Goal: Task Accomplishment & Management: Complete application form

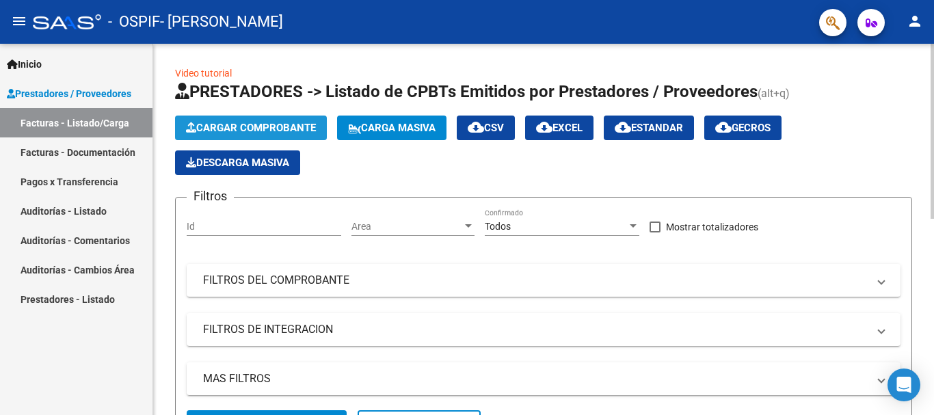
click at [306, 131] on span "Cargar Comprobante" at bounding box center [251, 128] width 130 height 12
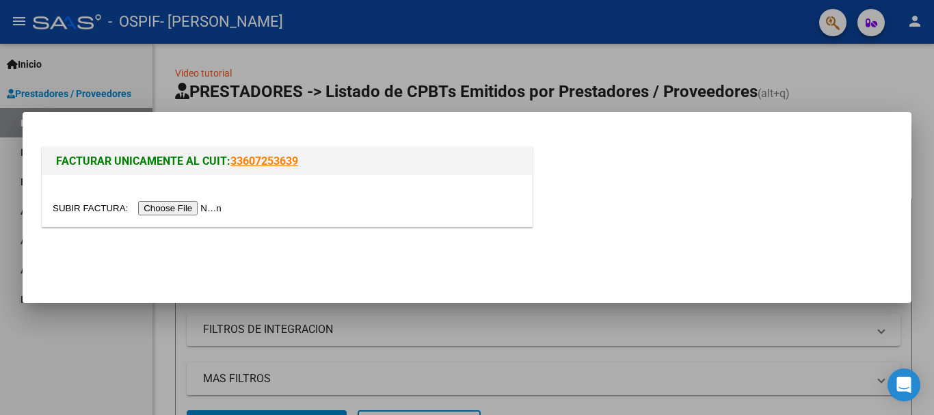
click at [75, 206] on input "file" at bounding box center [139, 208] width 173 height 14
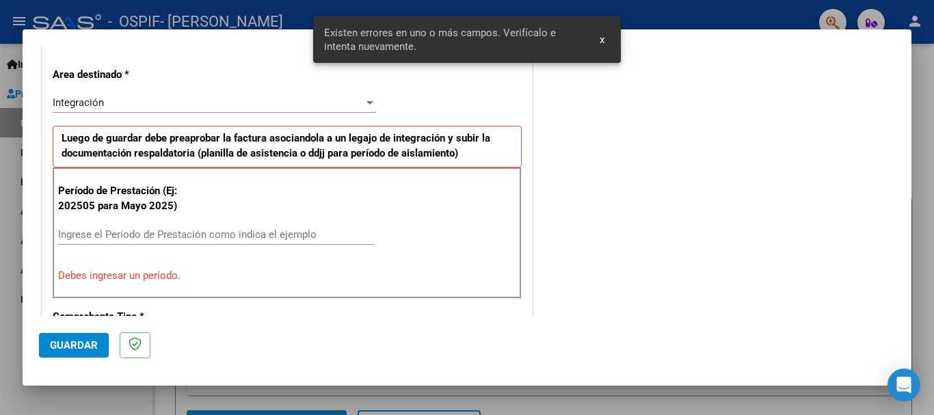
scroll to position [327, 0]
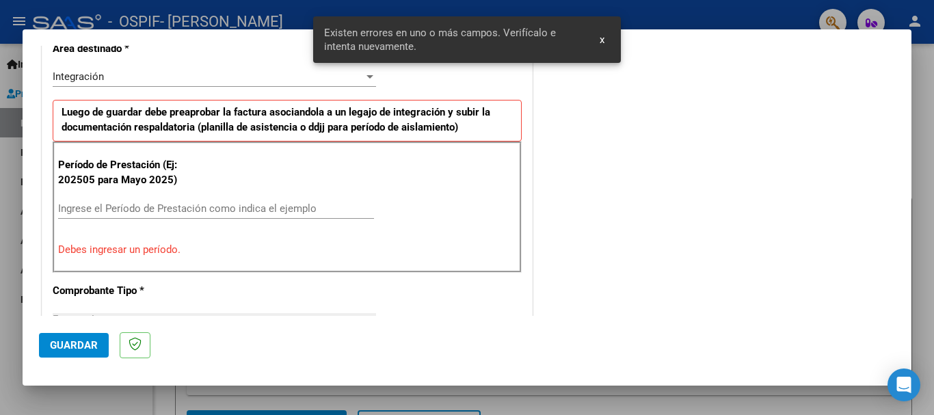
click at [218, 207] on input "Ingrese el Período de Prestación como indica el ejemplo" at bounding box center [216, 208] width 316 height 12
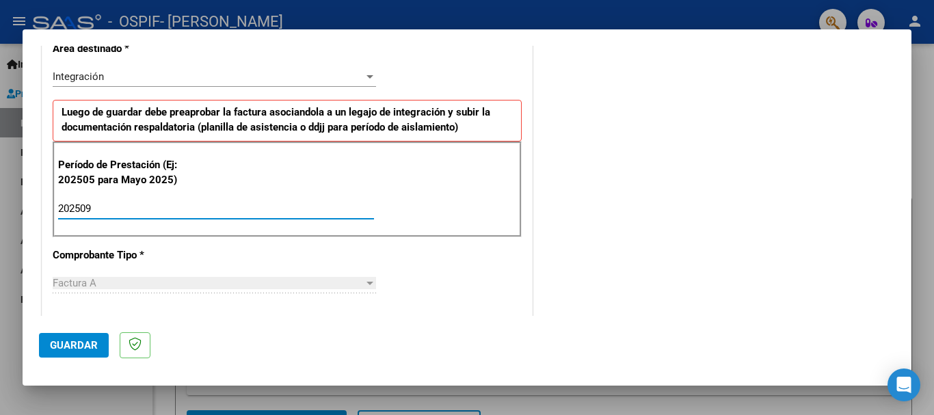
type input "202509"
click at [495, 275] on div "CUIT * 27-20831707-0 Ingresar CUIT ANALISIS PRESTADOR FERRARI [PERSON_NAME] Are…" at bounding box center [287, 403] width 490 height 1029
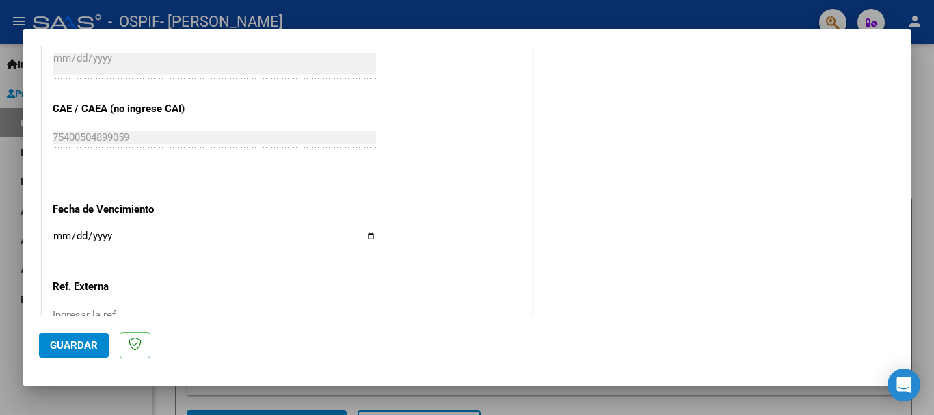
scroll to position [844, 0]
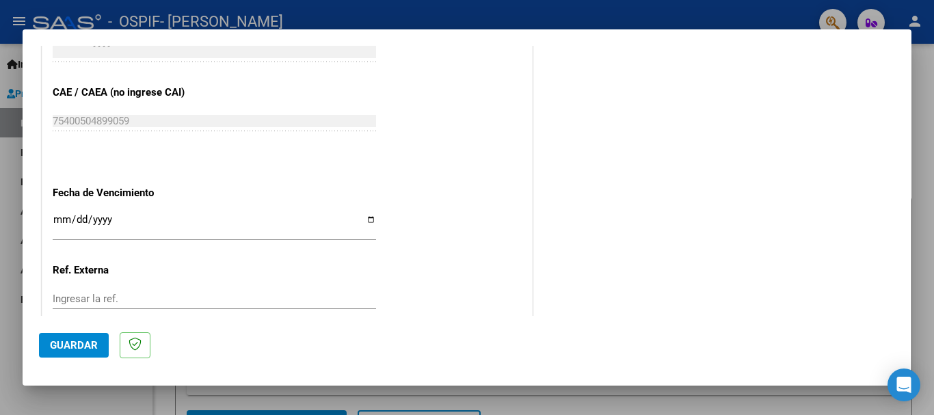
click at [372, 214] on input "Ingresar la fecha" at bounding box center [214, 225] width 323 height 22
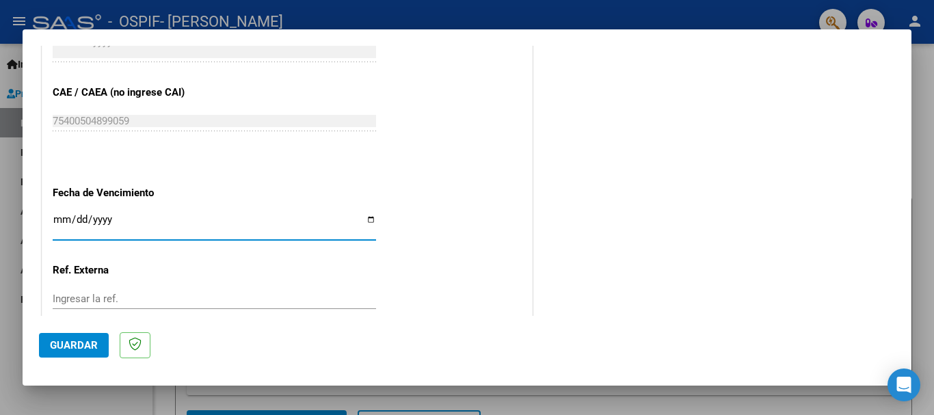
type input "[DATE]"
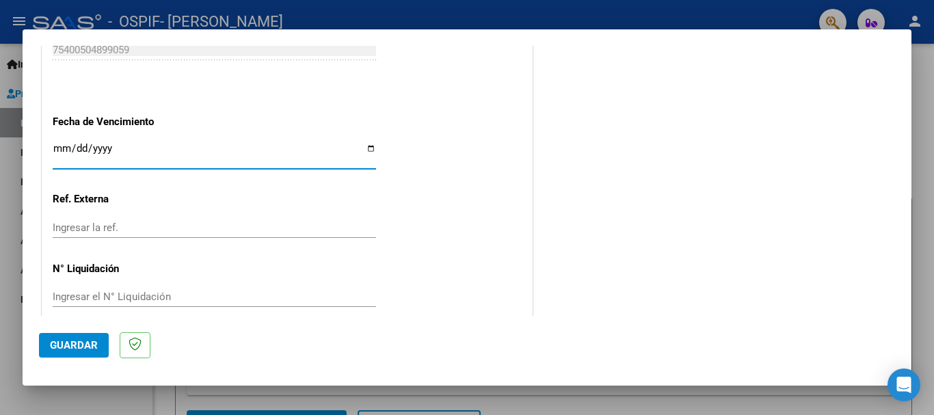
scroll to position [916, 0]
click at [85, 345] on span "Guardar" at bounding box center [74, 345] width 48 height 12
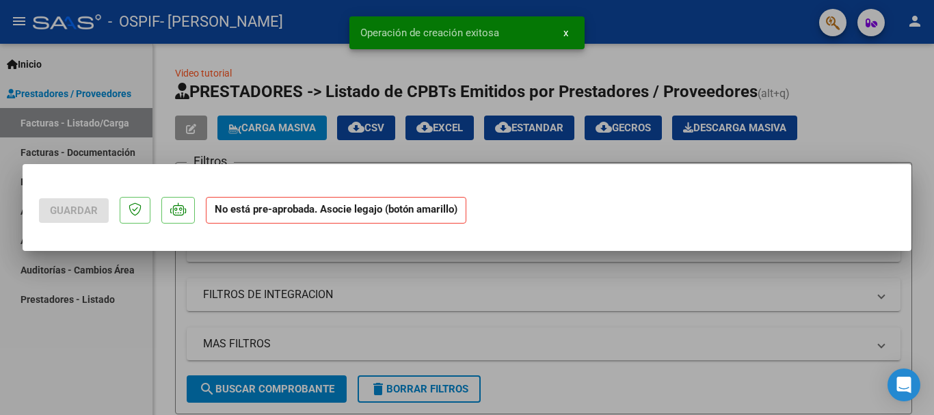
scroll to position [0, 0]
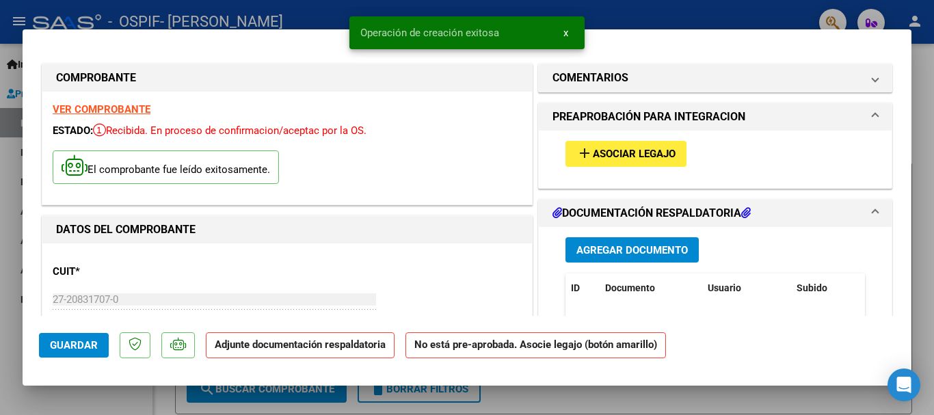
click at [616, 152] on span "Asociar Legajo" at bounding box center [634, 154] width 83 height 12
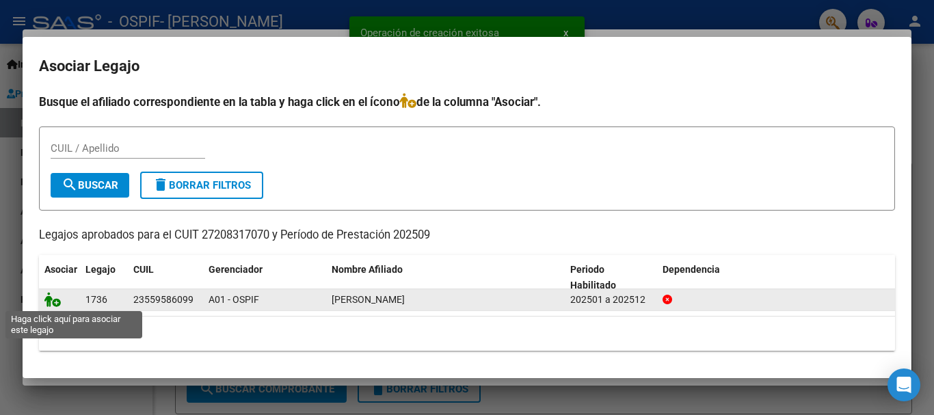
click at [55, 303] on icon at bounding box center [52, 299] width 16 height 15
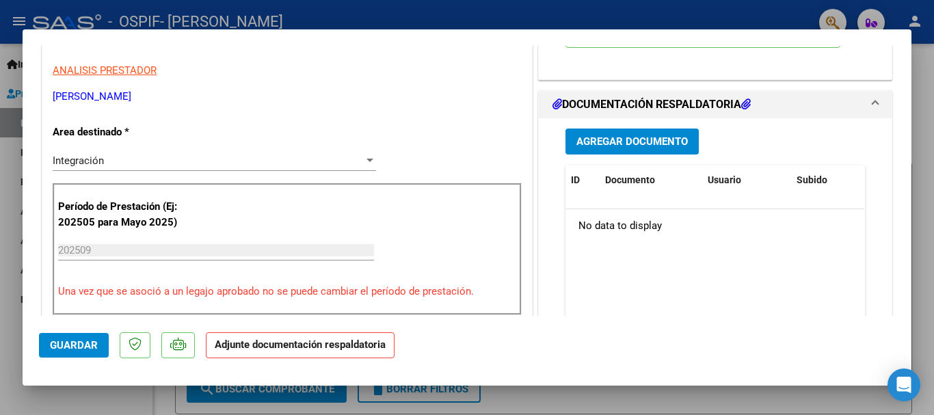
scroll to position [295, 0]
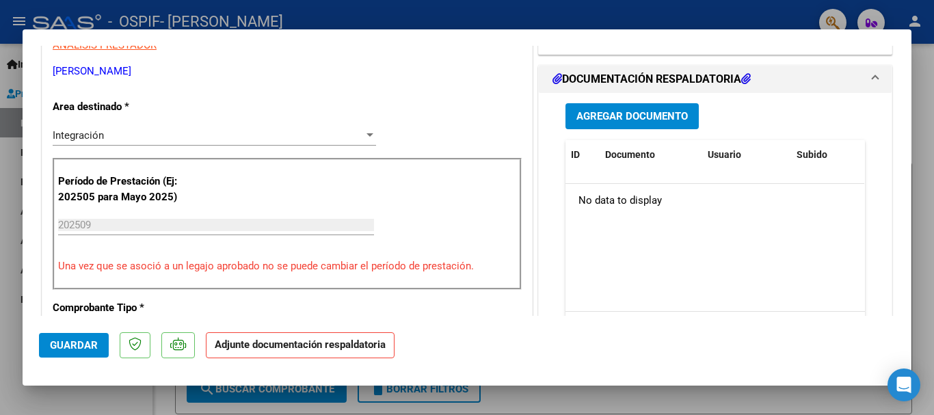
click at [624, 111] on span "Agregar Documento" at bounding box center [631, 117] width 111 height 12
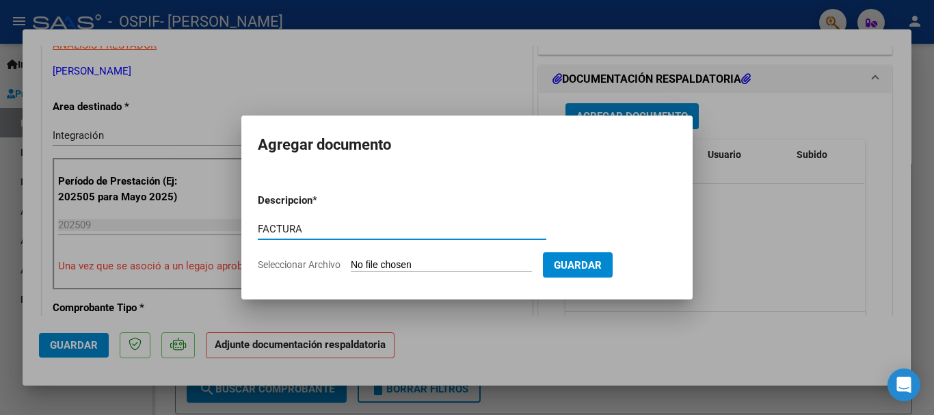
type input "FACTURA"
click at [384, 263] on input "Seleccionar Archivo" at bounding box center [441, 265] width 181 height 13
type input "C:\fakepath\FACT PP SET.pdf"
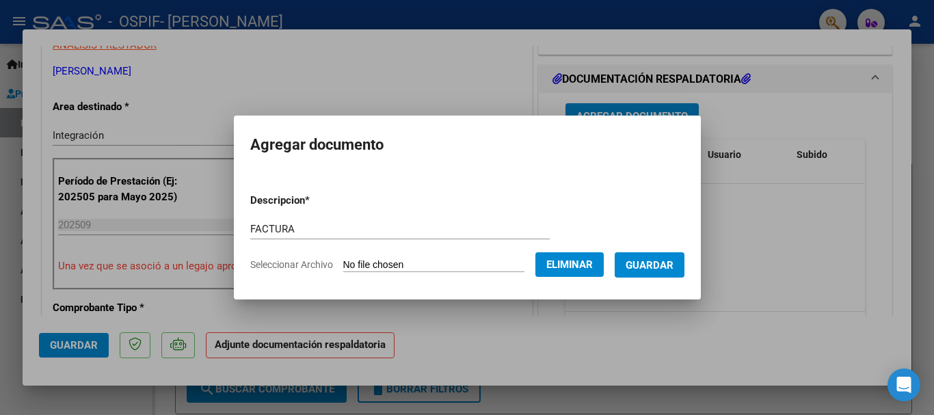
click at [641, 260] on span "Guardar" at bounding box center [650, 265] width 48 height 12
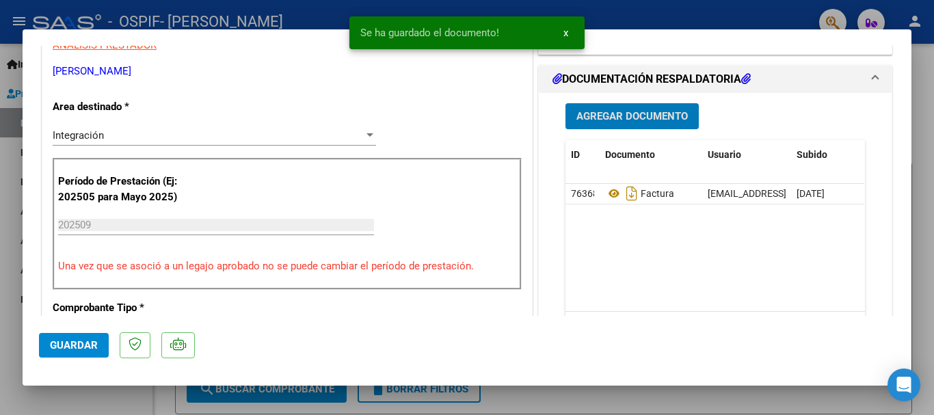
click at [645, 118] on span "Agregar Documento" at bounding box center [631, 117] width 111 height 12
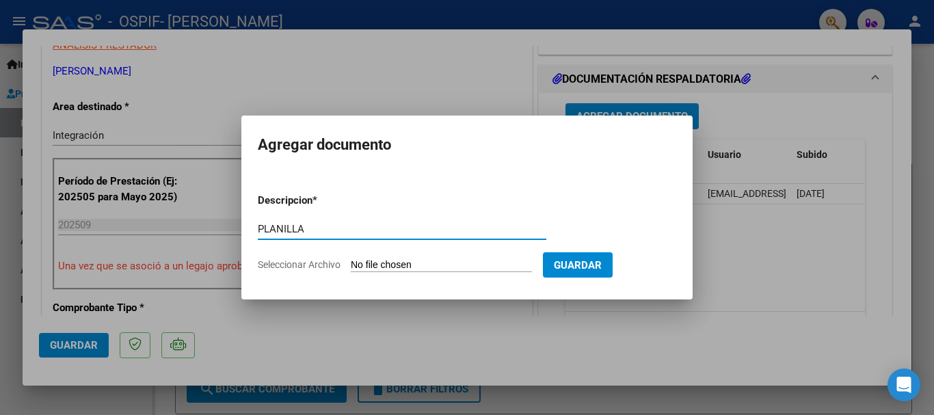
type input "PLANILLA"
click at [370, 264] on input "Seleccionar Archivo" at bounding box center [441, 265] width 181 height 13
type input "C:\fakepath\PP SET.pdf"
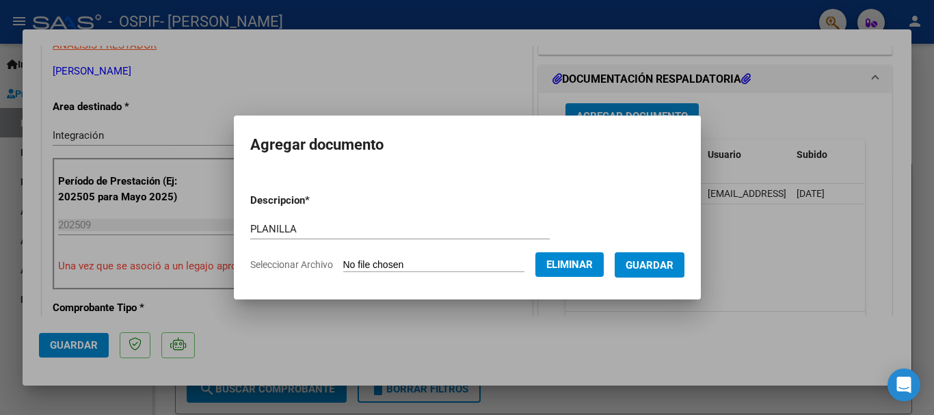
click at [659, 258] on span "Guardar" at bounding box center [650, 264] width 48 height 12
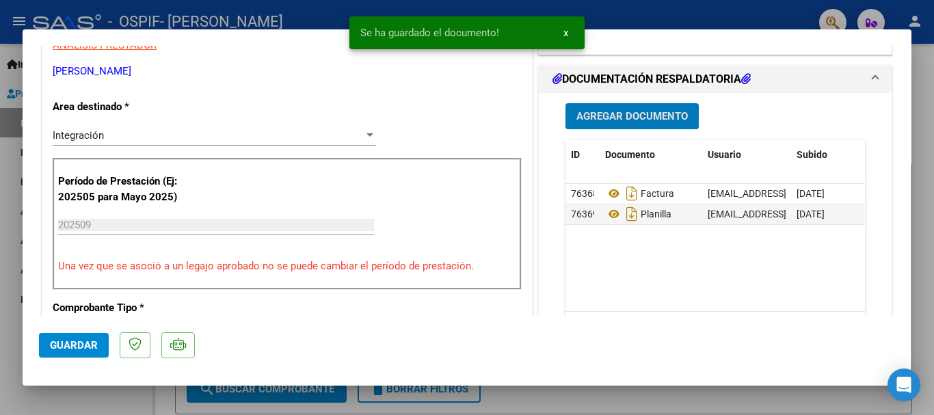
click at [59, 345] on span "Guardar" at bounding box center [74, 345] width 48 height 12
click at [925, 119] on div at bounding box center [467, 207] width 934 height 415
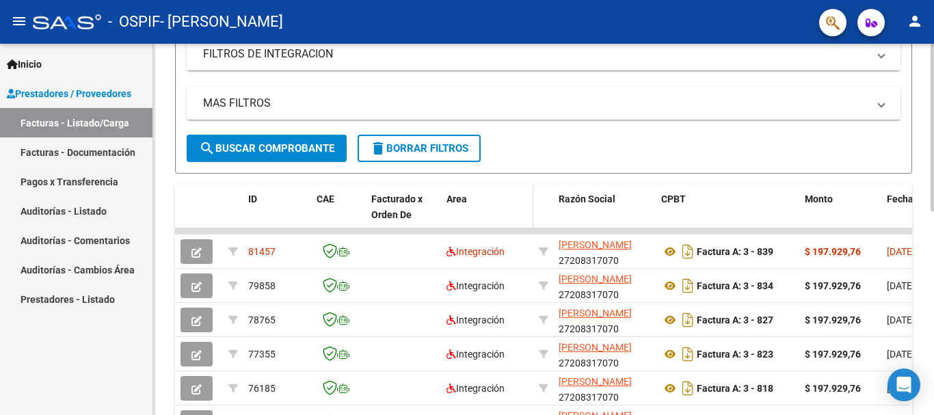
scroll to position [279, 0]
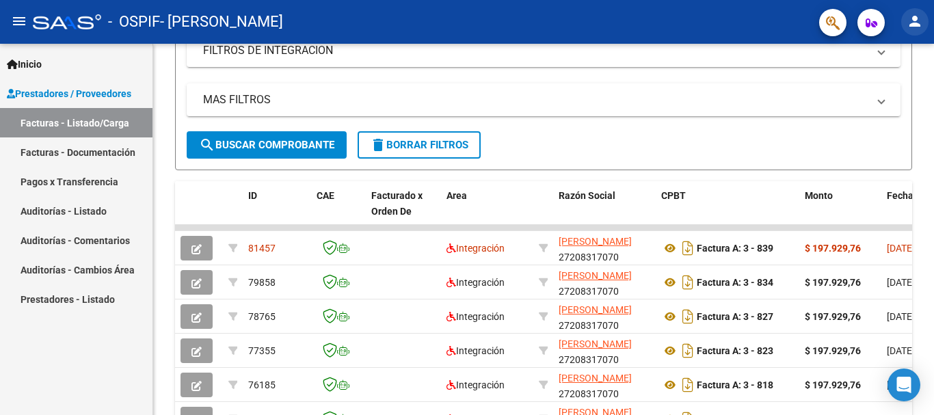
click at [912, 21] on mat-icon "person" at bounding box center [915, 21] width 16 height 16
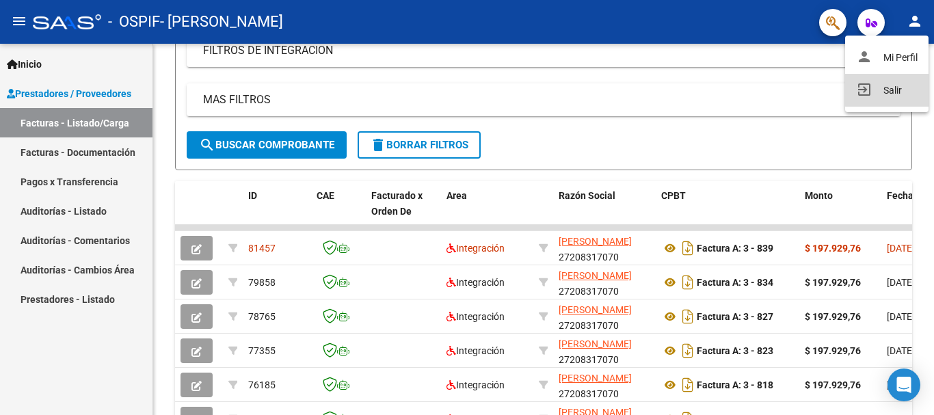
click at [896, 89] on button "exit_to_app Salir" at bounding box center [886, 90] width 83 height 33
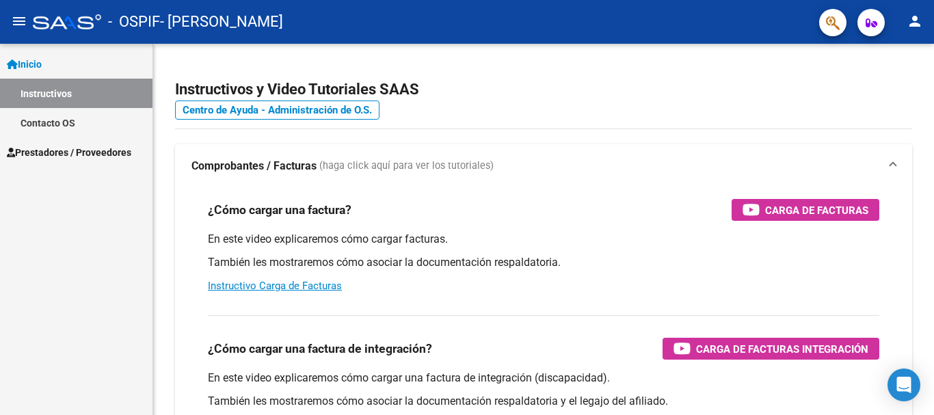
click at [124, 154] on span "Prestadores / Proveedores" at bounding box center [69, 152] width 124 height 15
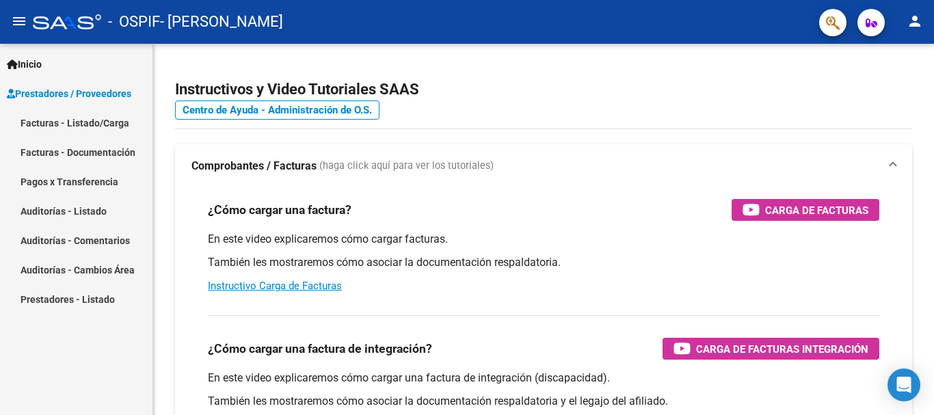
click at [117, 152] on link "Facturas - Documentación" at bounding box center [76, 151] width 152 height 29
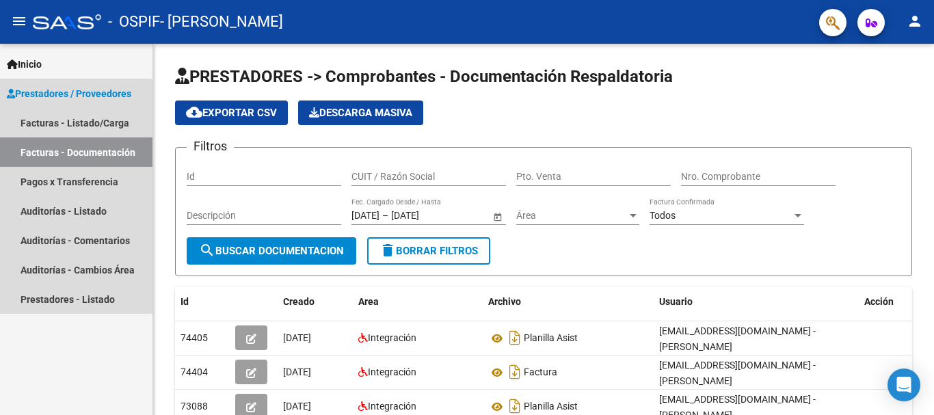
click at [101, 152] on link "Facturas - Documentación" at bounding box center [76, 151] width 152 height 29
click at [100, 122] on link "Facturas - Listado/Carga" at bounding box center [76, 122] width 152 height 29
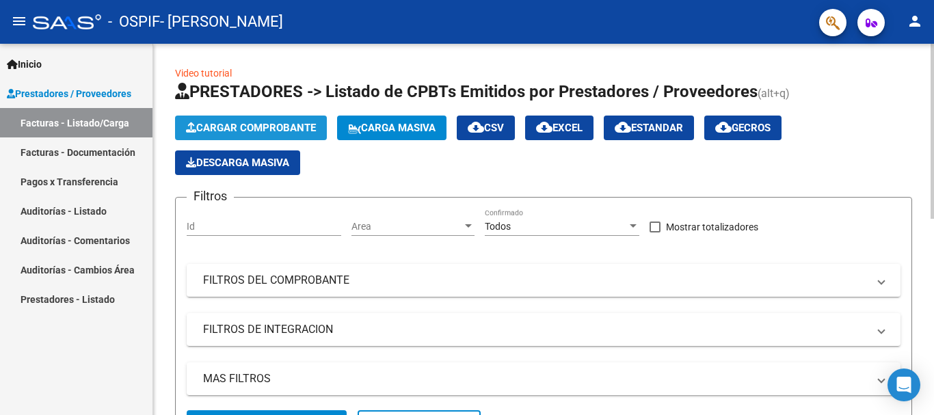
click at [256, 127] on span "Cargar Comprobante" at bounding box center [251, 128] width 130 height 12
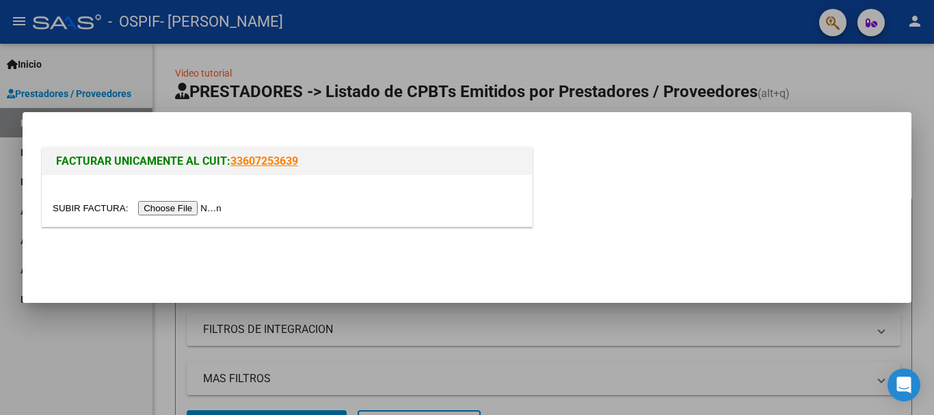
click at [95, 209] on input "file" at bounding box center [139, 208] width 173 height 14
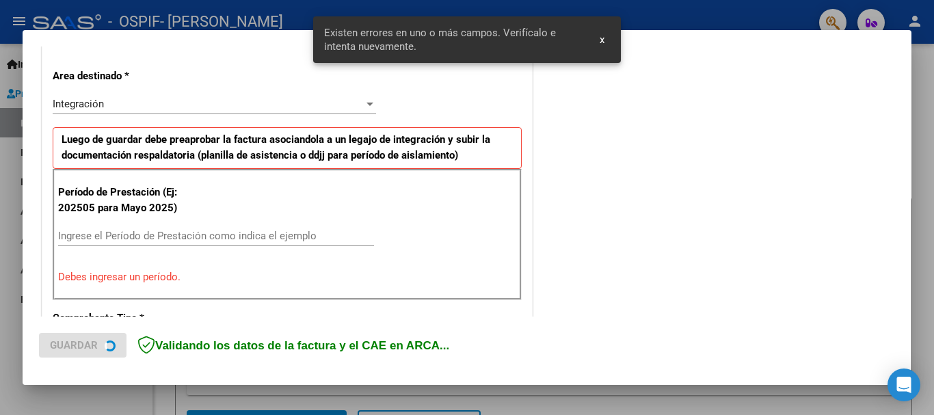
scroll to position [302, 0]
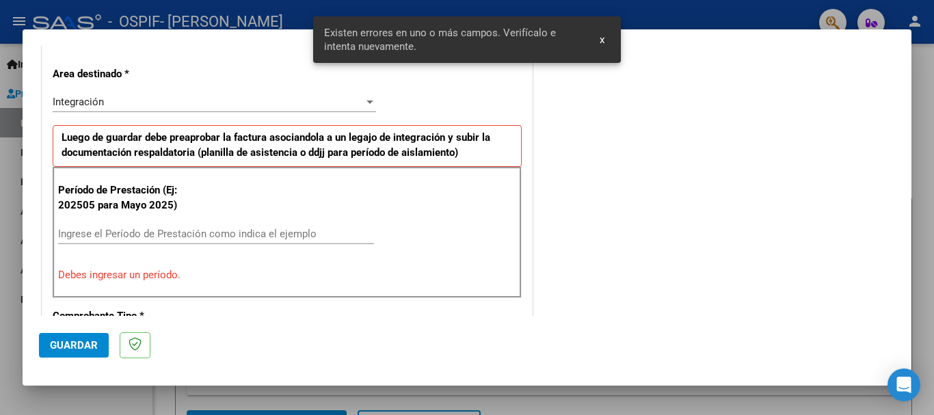
click at [308, 233] on input "Ingrese el Período de Prestación como indica el ejemplo" at bounding box center [216, 234] width 316 height 12
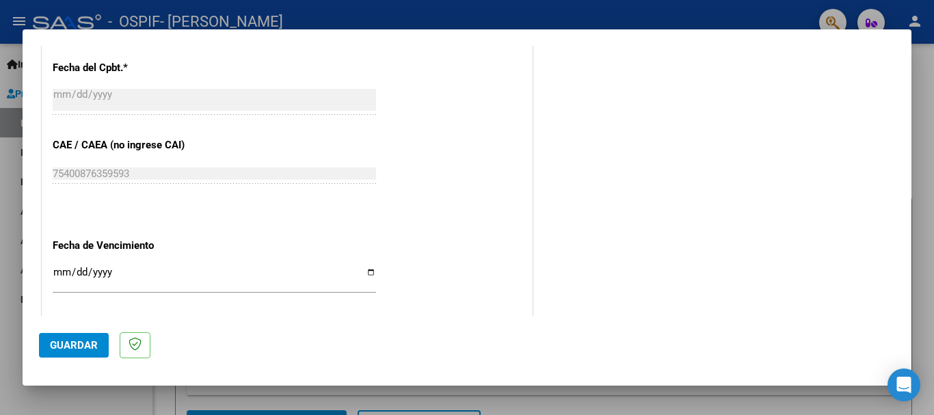
scroll to position [819, 0]
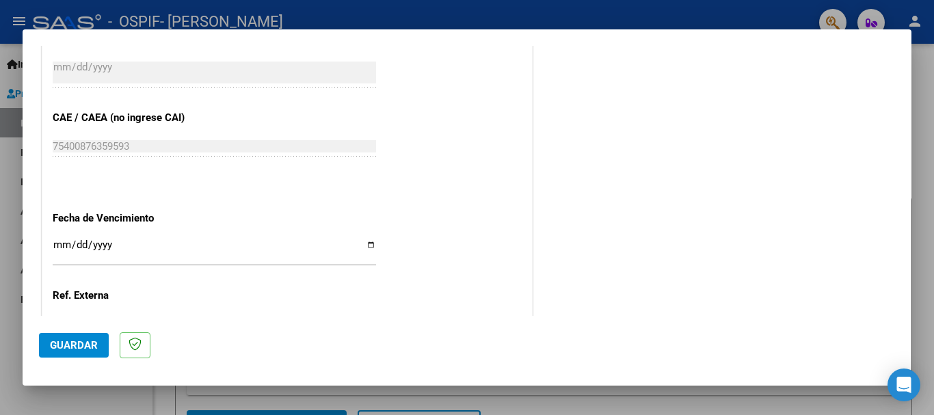
type input "202509"
click at [372, 239] on input "Ingresar la fecha" at bounding box center [214, 250] width 323 height 22
type input "2025-10-16"
click at [60, 347] on span "Guardar" at bounding box center [74, 345] width 48 height 12
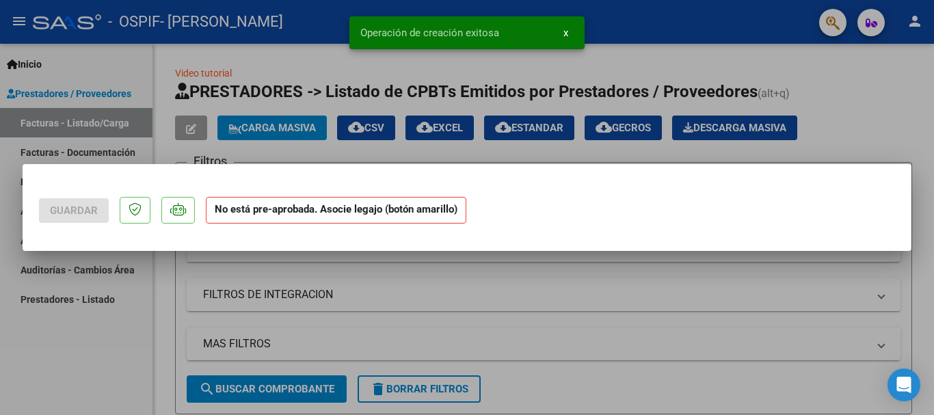
scroll to position [0, 0]
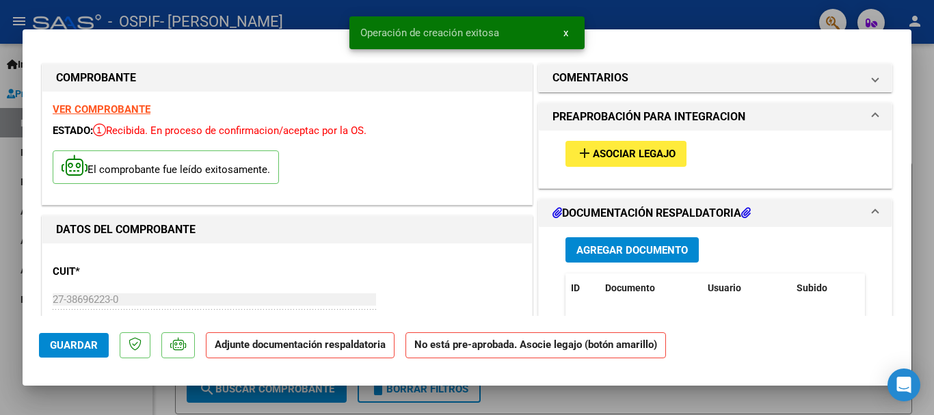
click at [585, 150] on mat-icon "add" at bounding box center [584, 153] width 16 height 16
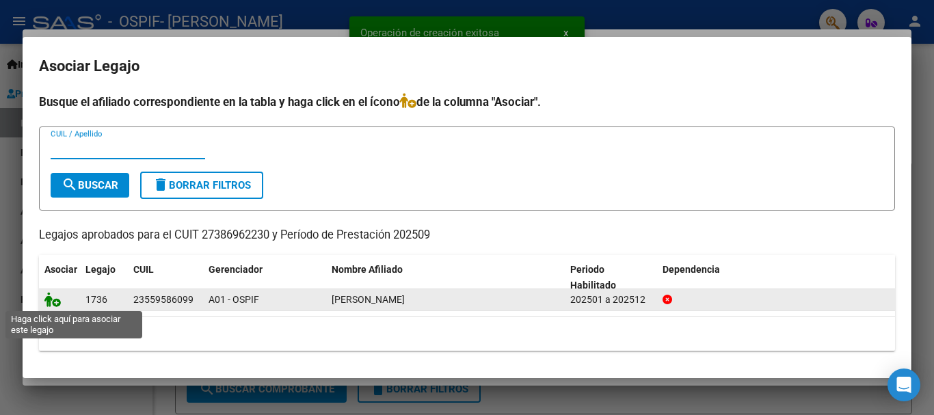
click at [51, 299] on icon at bounding box center [52, 299] width 16 height 15
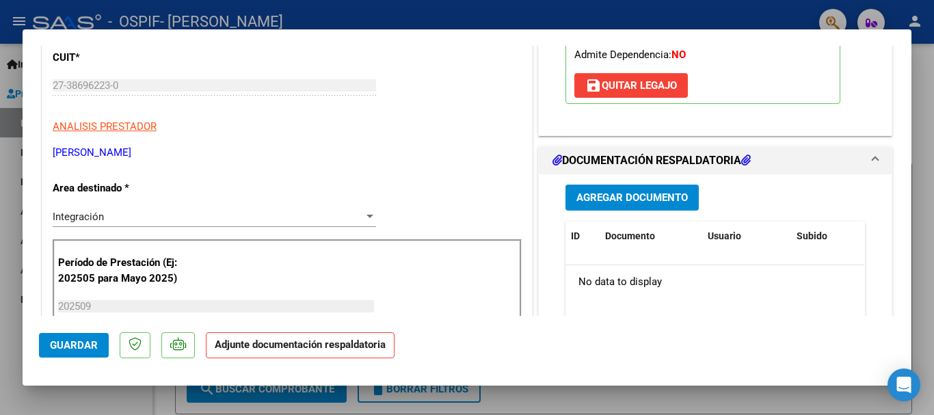
scroll to position [222, 0]
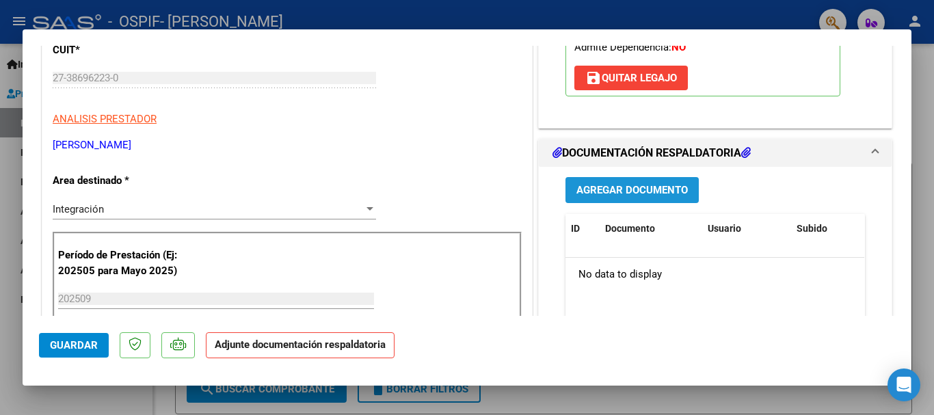
click at [620, 191] on span "Agregar Documento" at bounding box center [631, 191] width 111 height 12
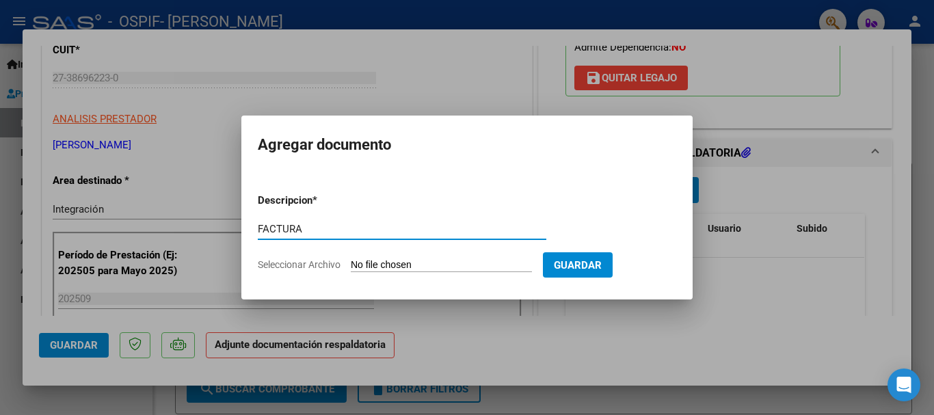
type input "FACTURA"
click at [385, 263] on input "Seleccionar Archivo" at bounding box center [441, 265] width 181 height 13
type input "C:\fakepath\FACT PC SET.pdf"
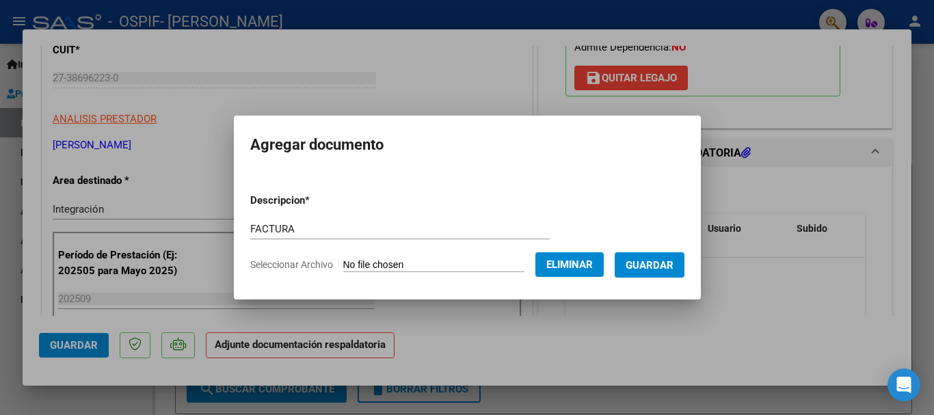
click at [655, 264] on span "Guardar" at bounding box center [650, 265] width 48 height 12
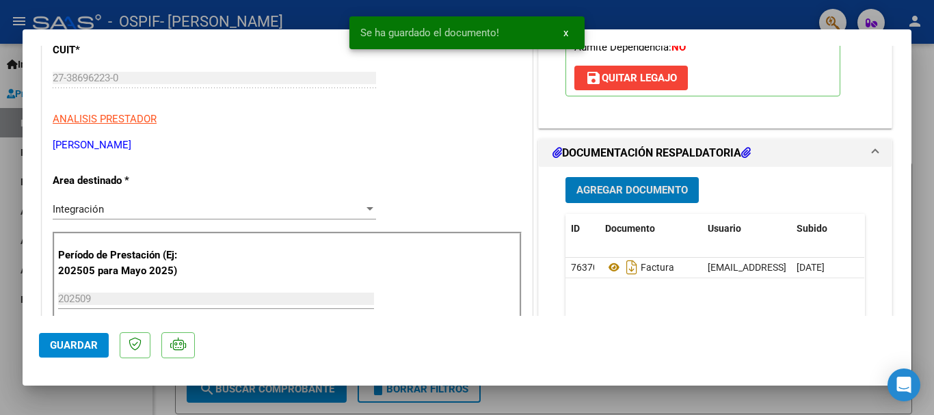
click at [641, 187] on span "Agregar Documento" at bounding box center [631, 191] width 111 height 12
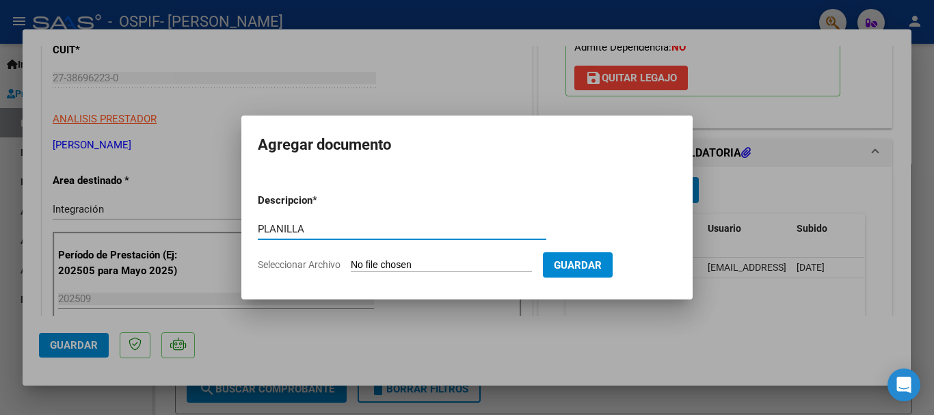
type input "PLANILLA"
click at [389, 266] on input "Seleccionar Archivo" at bounding box center [441, 265] width 181 height 13
type input "C:\fakepath\PC SET.pdf"
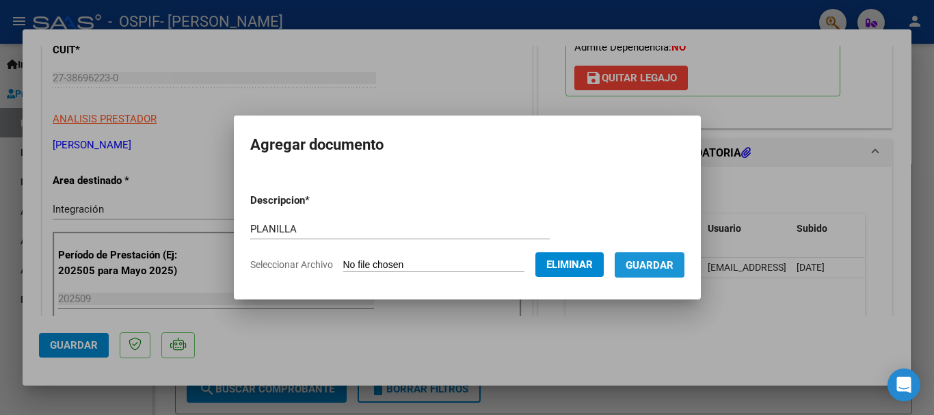
click at [658, 271] on button "Guardar" at bounding box center [650, 264] width 70 height 25
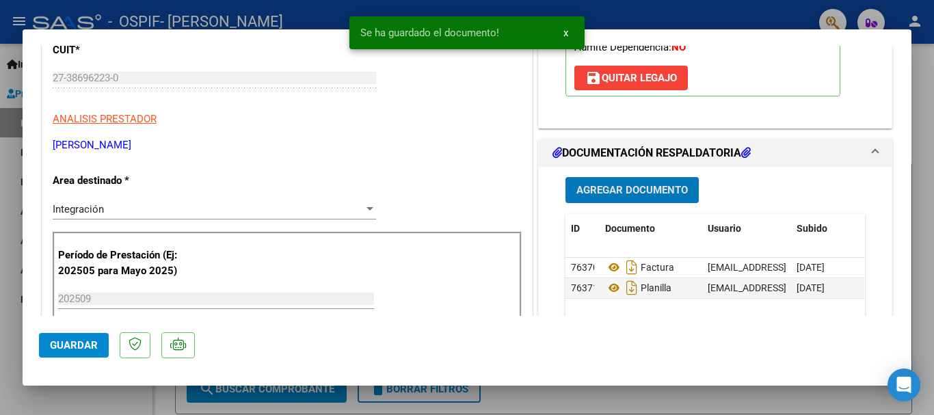
click at [96, 349] on span "Guardar" at bounding box center [74, 345] width 48 height 12
click at [924, 203] on div at bounding box center [467, 207] width 934 height 415
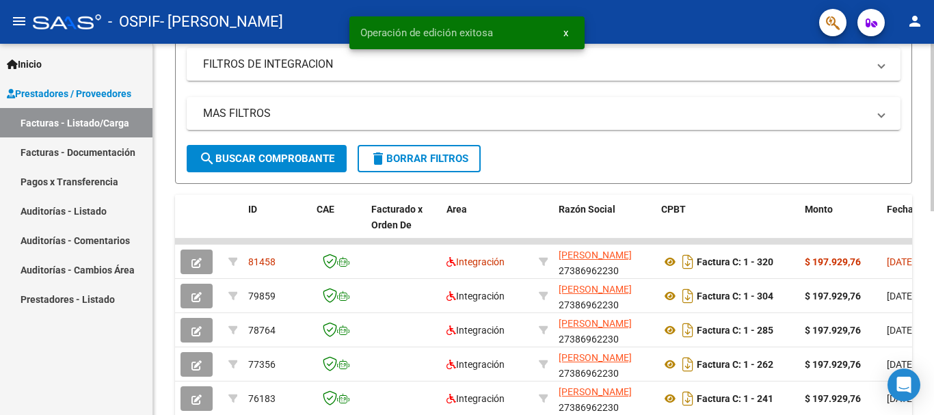
scroll to position [279, 0]
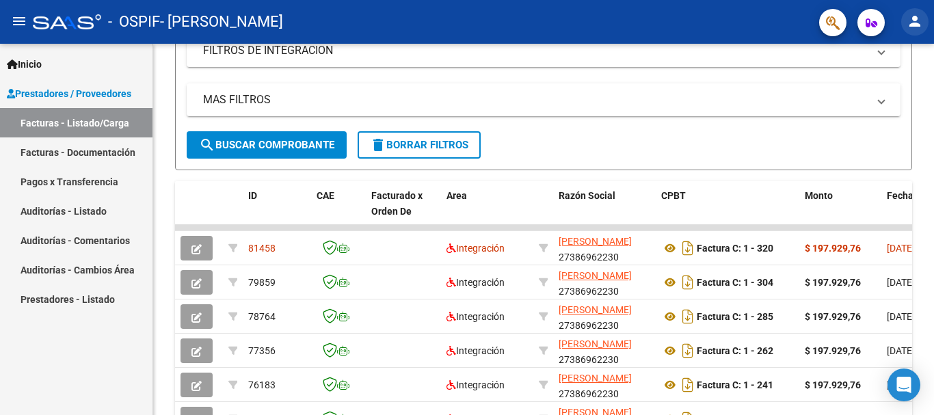
click at [919, 23] on mat-icon "person" at bounding box center [915, 21] width 16 height 16
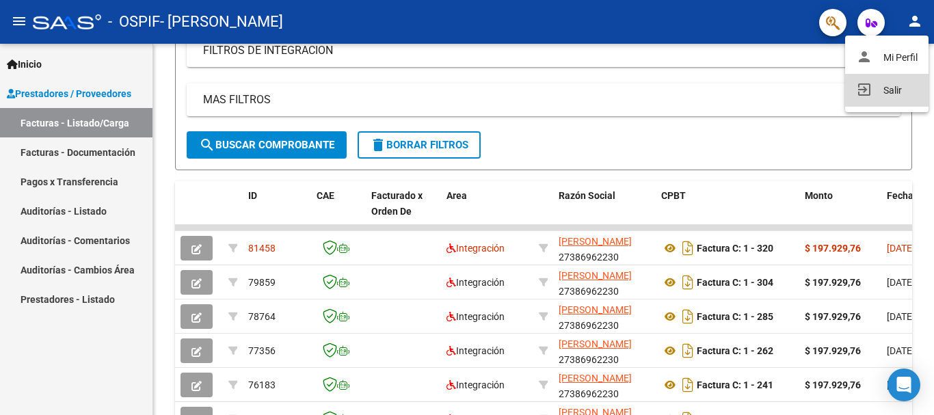
click at [892, 86] on button "exit_to_app Salir" at bounding box center [886, 90] width 83 height 33
